Goal: Task Accomplishment & Management: Manage account settings

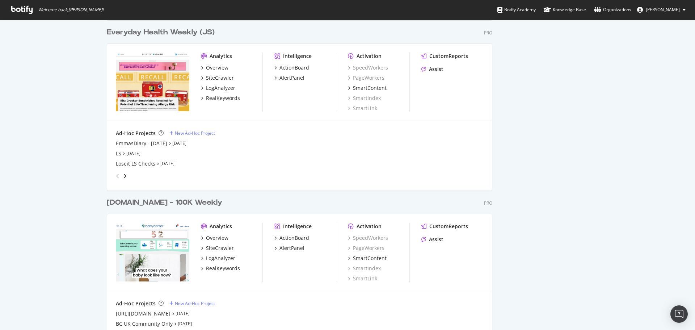
scroll to position [1050, 0]
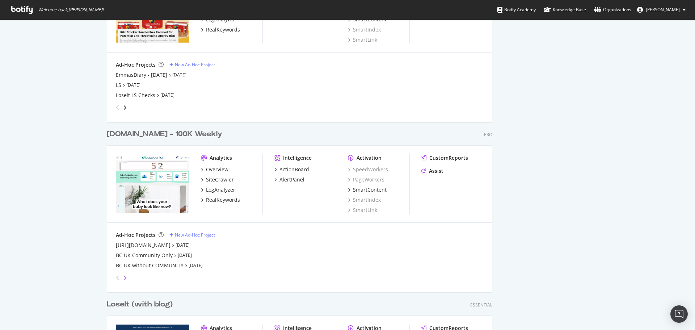
click at [123, 278] on icon "angle-right" at bounding box center [125, 278] width 4 height 6
click at [127, 244] on div "[GEOGRAPHIC_DATA]" at bounding box center [141, 244] width 51 height 7
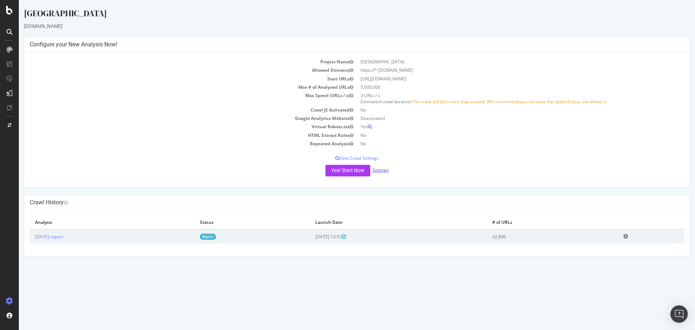
click at [381, 168] on link "Settings" at bounding box center [381, 170] width 16 height 6
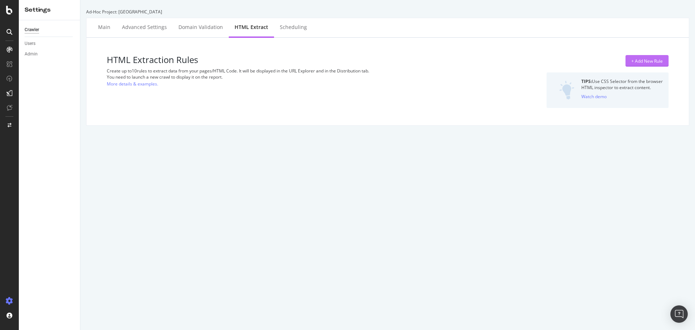
drag, startPoint x: 634, startPoint y: 60, endPoint x: 622, endPoint y: 65, distance: 13.3
click at [634, 60] on div "+ Add New Rule" at bounding box center [646, 61] width 31 height 6
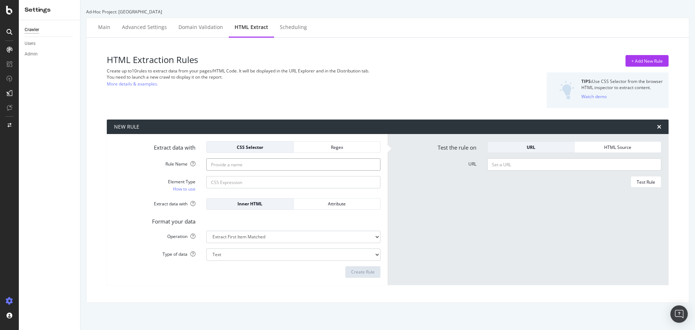
click at [236, 167] on input "Rule Name" at bounding box center [293, 164] width 174 height 12
type input "generic author"
click at [321, 146] on div "Regex" at bounding box center [336, 147] width 75 height 6
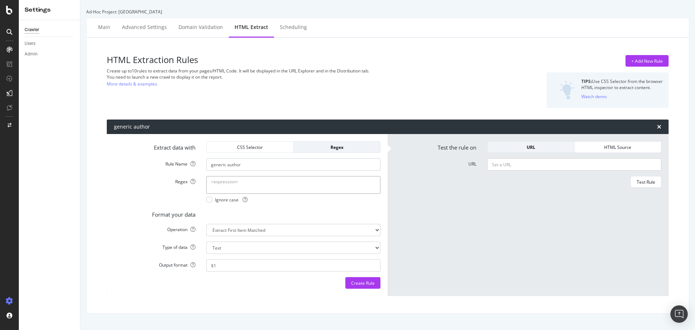
click at [269, 180] on textarea "Regex" at bounding box center [293, 184] width 174 height 17
paste textarea "<a data-ga-link-text="author_The BabyCenter Editorial Team" href="/expert-babyc…"
type textarea "<a data-ga-link-text="author_The BabyCenter Editorial Team" href="/expert-babyc…"
click at [210, 199] on div at bounding box center [209, 200] width 6 height 6
click at [313, 233] on select "Extract First Item Matched Extract First 3 Items Matched Count Number of Occure…" at bounding box center [293, 230] width 174 height 12
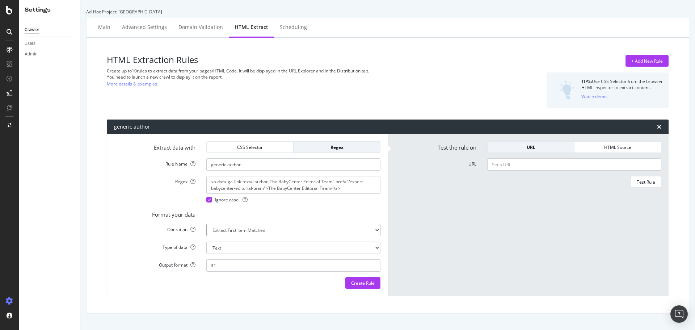
select select "exist"
click at [206, 224] on select "Extract First Item Matched Extract First 3 Items Matched Count Number of Occure…" at bounding box center [293, 230] width 174 height 12
select select "b"
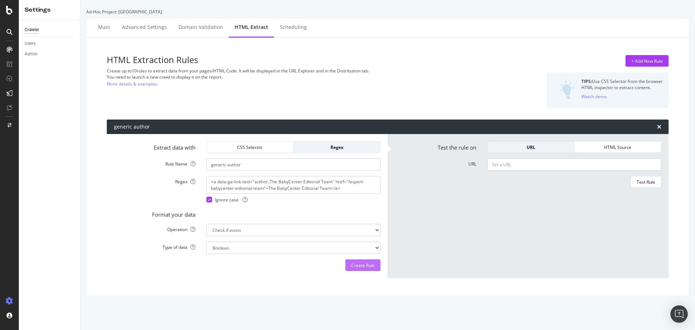
click at [362, 264] on div "Create Rule" at bounding box center [363, 265] width 24 height 6
drag, startPoint x: 550, startPoint y: 171, endPoint x: 550, endPoint y: 174, distance: 3.6
click at [550, 174] on form "Test the rule on URL HTML Source URL Test Rule" at bounding box center [528, 206] width 266 height 130
paste input "[URL][DOMAIN_NAME][MEDICAL_DATA]"
type input "[URL][DOMAIN_NAME][MEDICAL_DATA]"
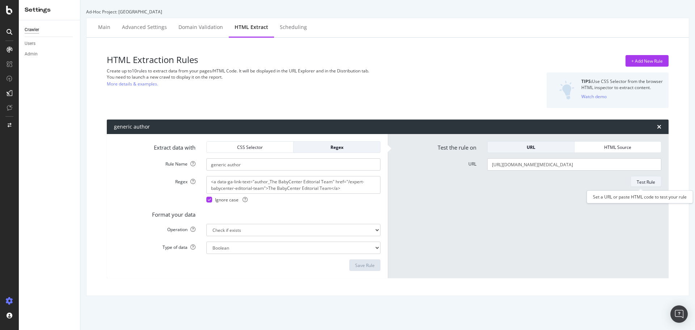
click at [639, 183] on div "Test Rule" at bounding box center [646, 182] width 18 height 6
click at [101, 26] on div "Main" at bounding box center [104, 27] width 12 height 7
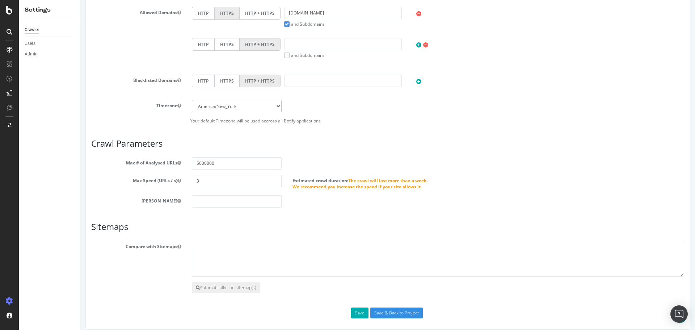
scroll to position [285, 0]
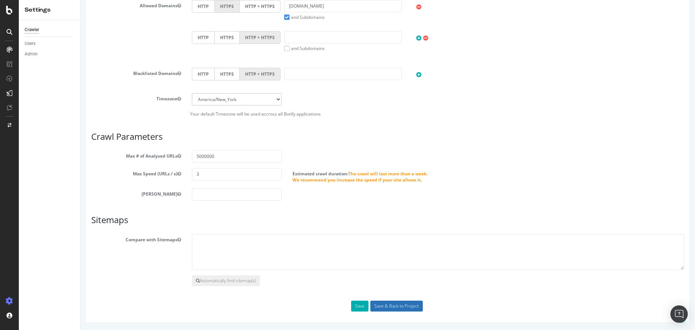
click at [398, 308] on input "Save & Back to Project" at bounding box center [396, 305] width 52 height 11
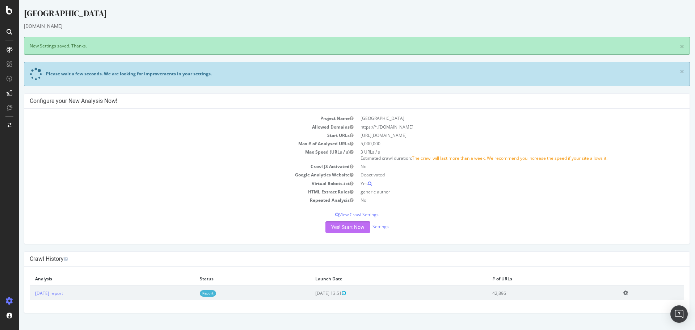
click at [359, 232] on button "Yes! Start Now" at bounding box center [347, 227] width 45 height 12
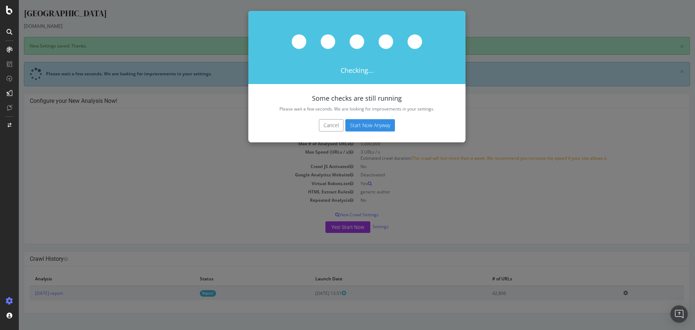
click at [363, 127] on button "Start Now Anyway" at bounding box center [370, 125] width 50 height 12
